Goal: Task Accomplishment & Management: Complete application form

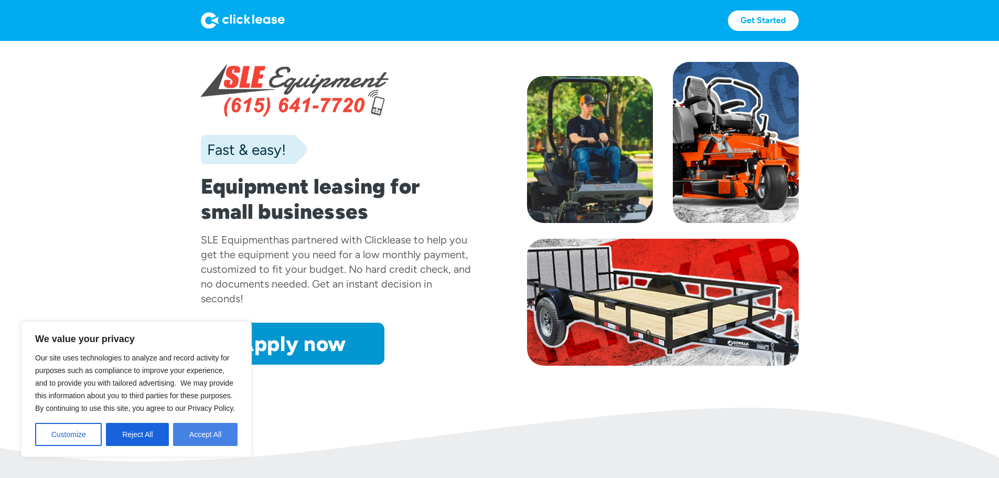
click at [199, 431] on button "Accept All" at bounding box center [205, 434] width 65 height 23
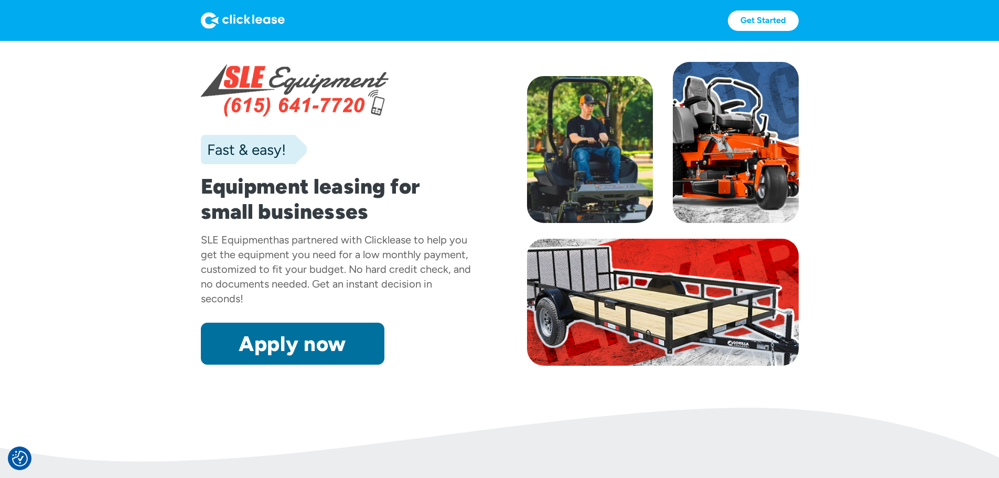
click at [230, 364] on link "Apply now" at bounding box center [293, 344] width 184 height 42
